Goal: Browse casually

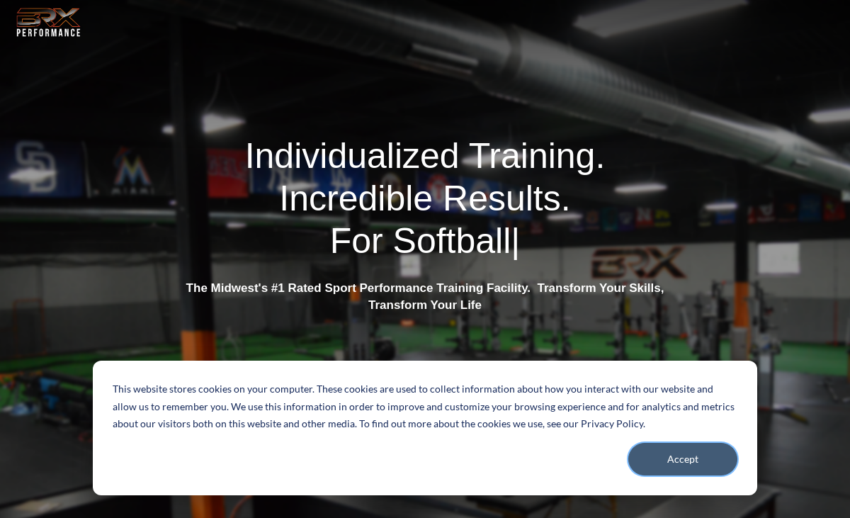
click at [688, 456] on button "Accept" at bounding box center [683, 459] width 109 height 33
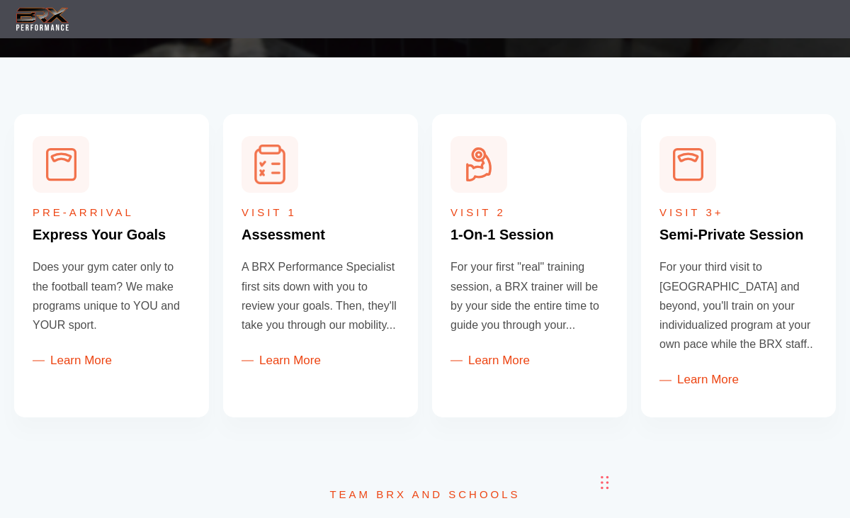
scroll to position [679, 0]
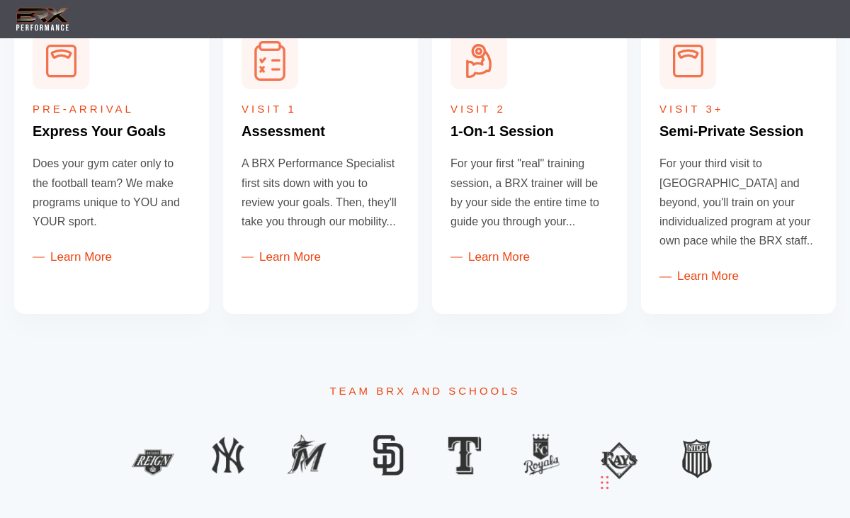
click at [40, 8] on img at bounding box center [42, 19] width 57 height 29
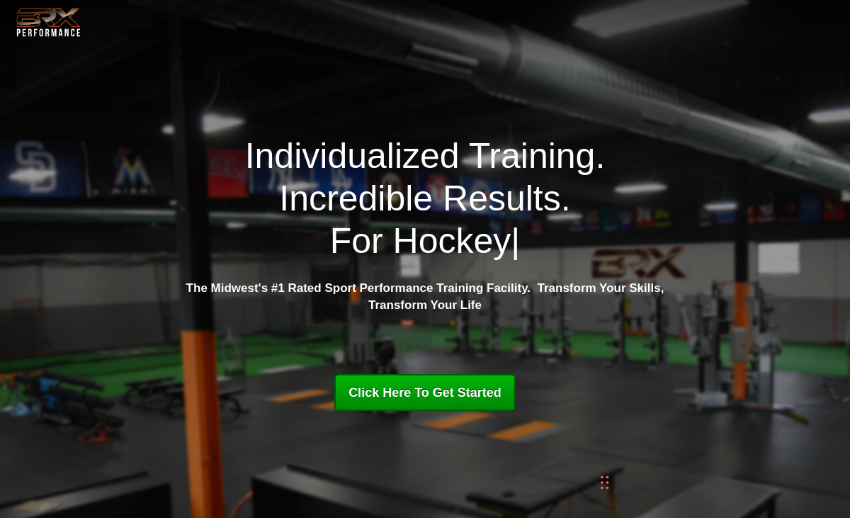
click at [606, 478] on div "Chat Widget" at bounding box center [722, 444] width 257 height 147
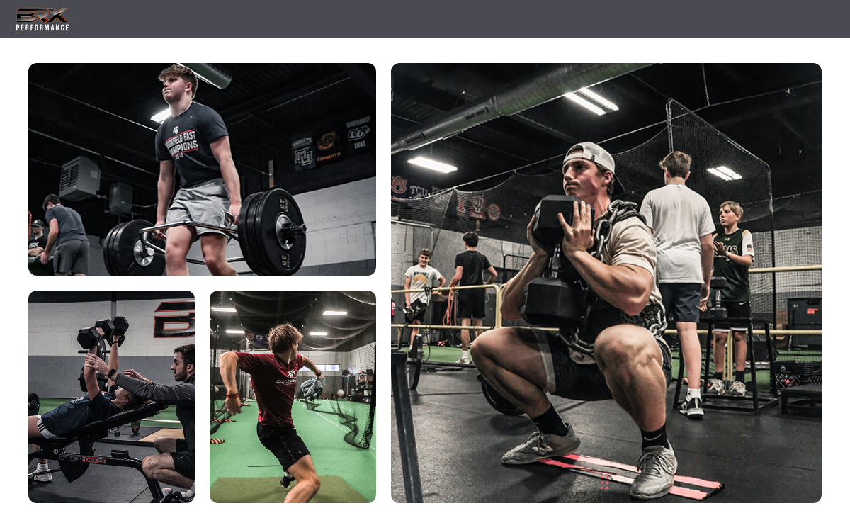
scroll to position [3080, 0]
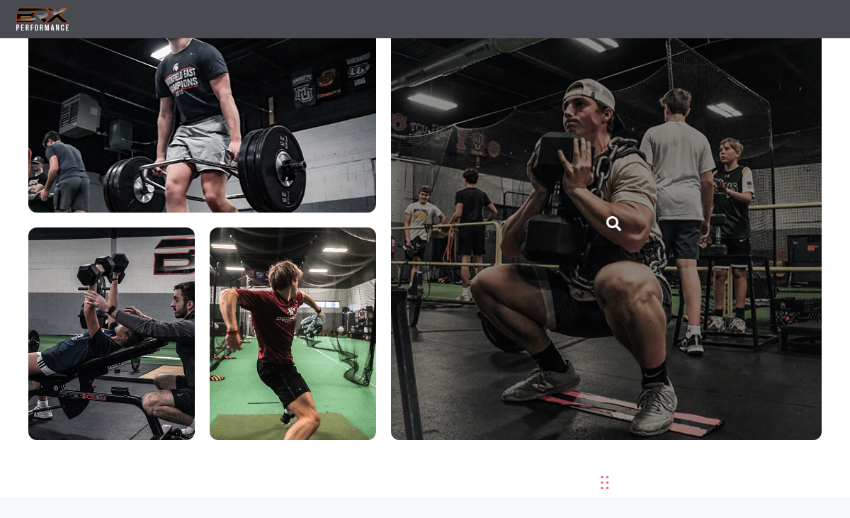
click at [541, 263] on link "brx-performance-img2" at bounding box center [606, 220] width 431 height 440
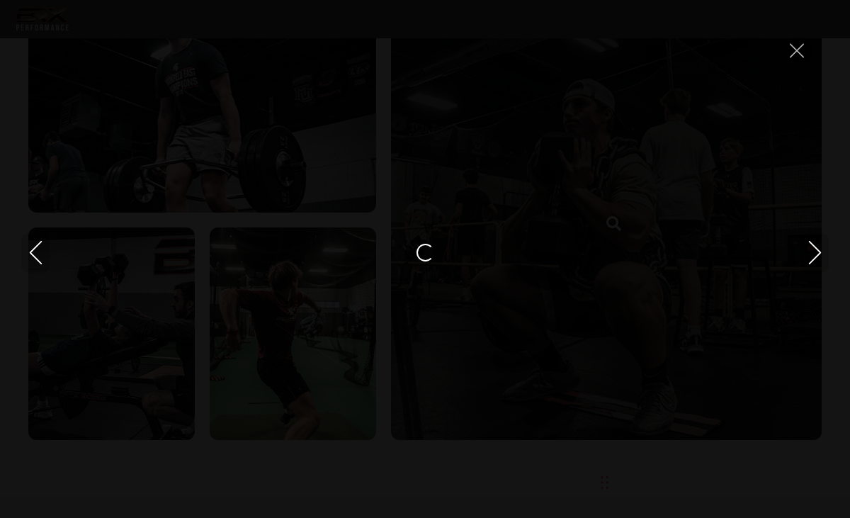
scroll to position [0, 0]
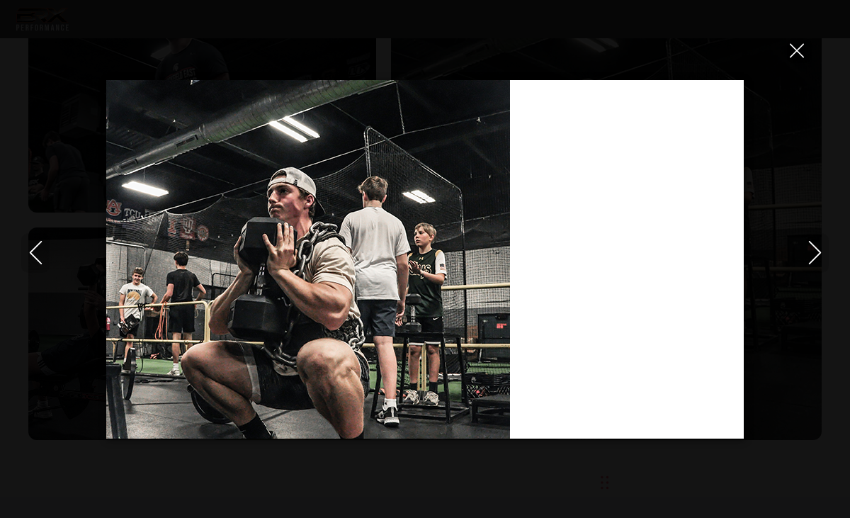
click at [802, 47] on icon "Close" at bounding box center [797, 50] width 14 height 23
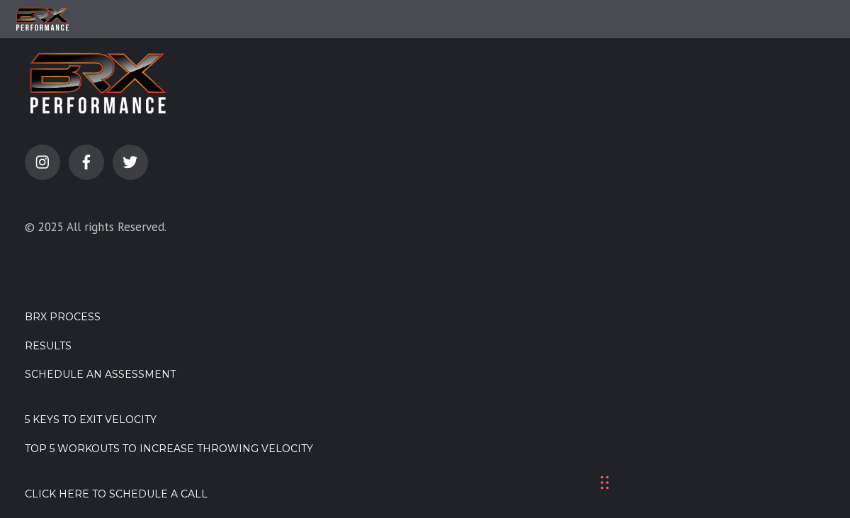
scroll to position [5170, 0]
